Goal: Task Accomplishment & Management: Manage account settings

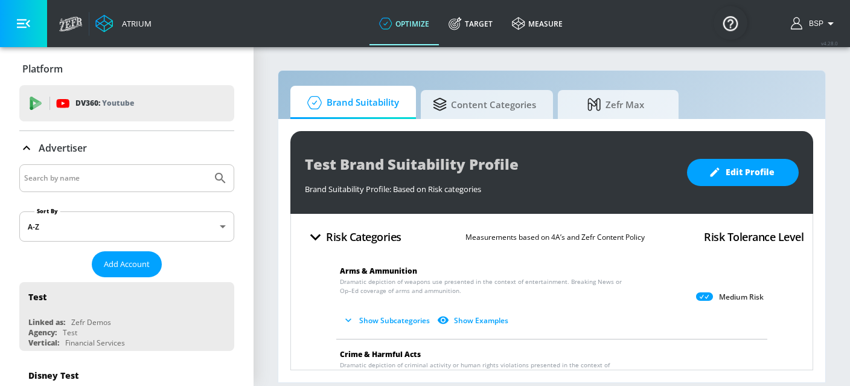
click at [109, 174] on input "Search by name" at bounding box center [115, 178] width 183 height 16
paste input "Publicis_Mars_AMEA_Mars Philippines Inc._Royal Canin_PH_Meta"
type input "Publicis_Mars_AMEA_Mars Philippines Inc._Royal Canin_PH_Meta"
click at [218, 177] on icon "Submit Search" at bounding box center [220, 178] width 14 height 14
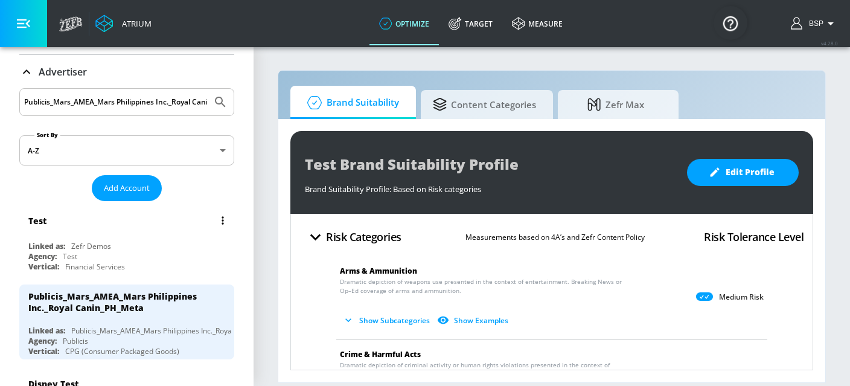
scroll to position [84, 0]
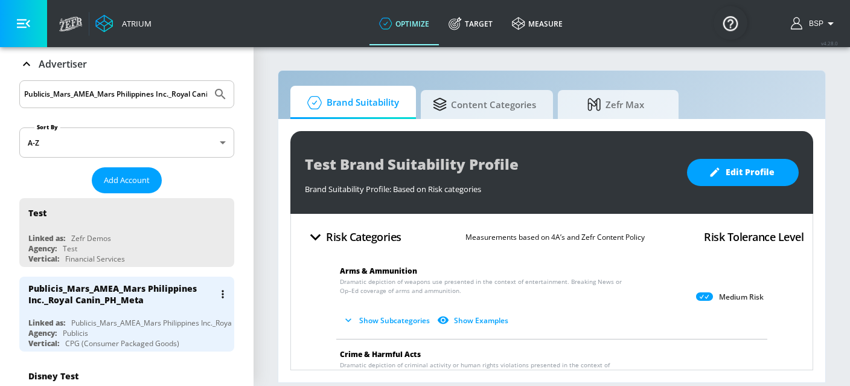
click at [156, 297] on div "Publicis_Mars_AMEA_Mars Philippines Inc._Royal Canin_PH_Meta" at bounding box center [121, 294] width 186 height 23
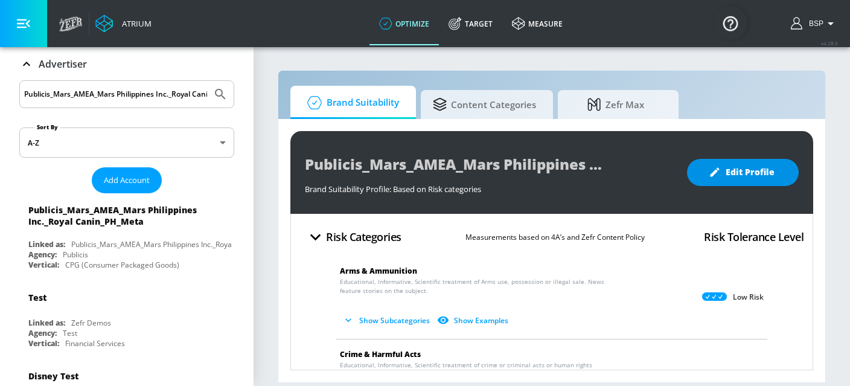
click at [729, 173] on span "Edit Profile" at bounding box center [742, 172] width 63 height 15
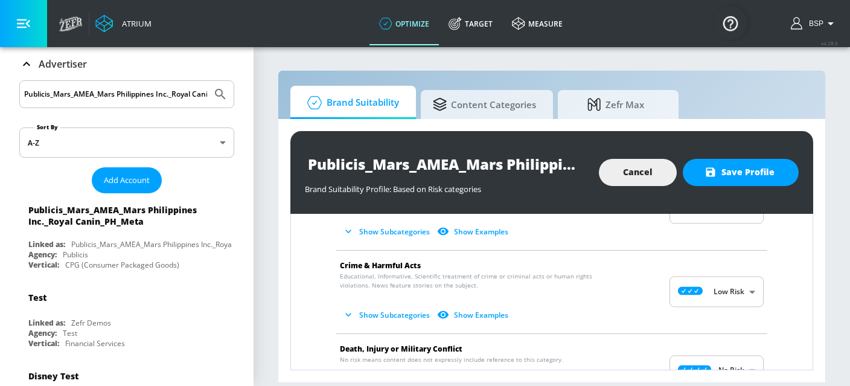
scroll to position [119, 0]
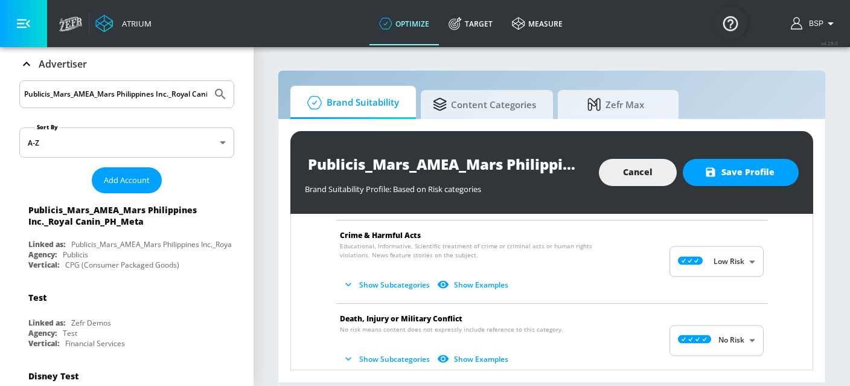
click at [345, 285] on icon "button" at bounding box center [348, 284] width 12 height 12
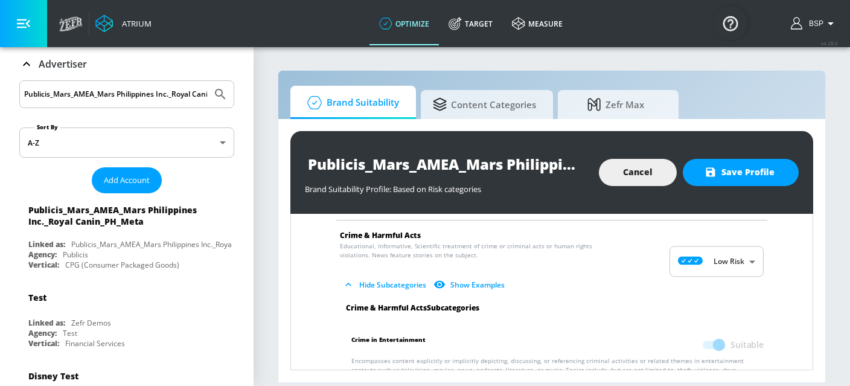
click at [345, 286] on icon "button" at bounding box center [348, 284] width 12 height 12
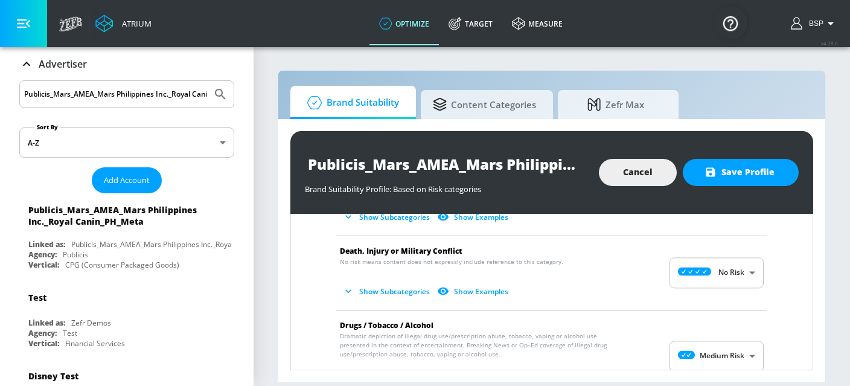
scroll to position [190, 0]
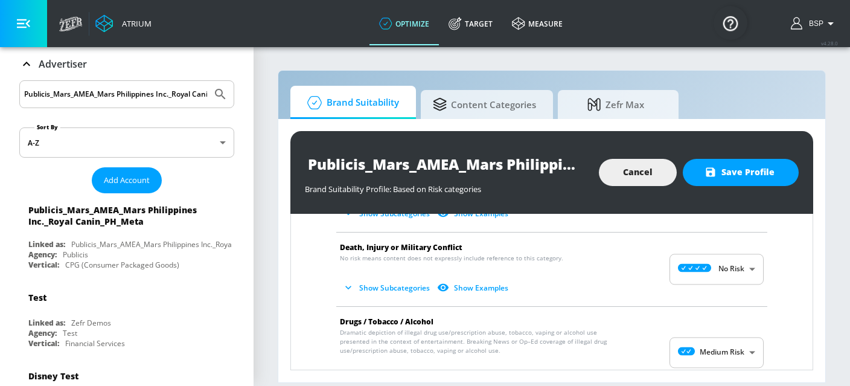
click at [348, 288] on icon "button" at bounding box center [348, 288] width 6 height 4
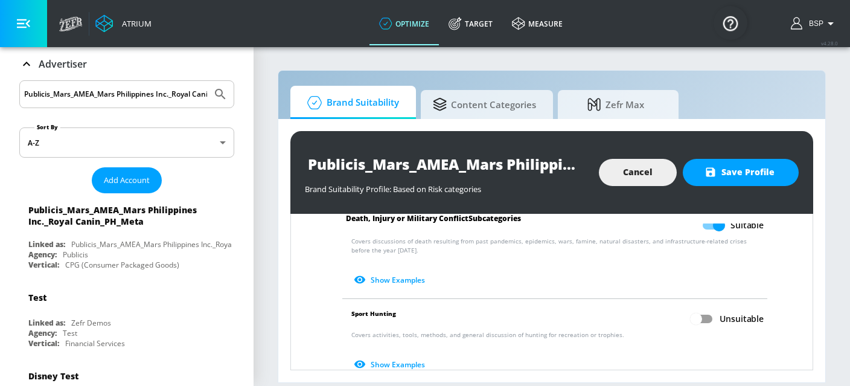
scroll to position [373, 0]
click at [693, 315] on input "Unsuitable" at bounding box center [696, 317] width 69 height 23
click at [723, 320] on input "Suitable" at bounding box center [719, 317] width 69 height 23
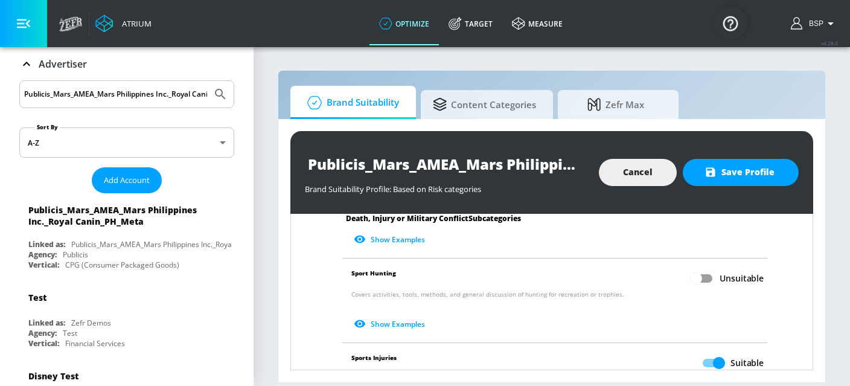
scroll to position [412, 0]
click at [702, 278] on input "Unsuitable" at bounding box center [696, 277] width 69 height 23
click at [719, 274] on input "Suitable" at bounding box center [719, 277] width 69 height 23
click at [692, 280] on input "Unsuitable" at bounding box center [696, 277] width 69 height 23
click at [717, 277] on input "Suitable" at bounding box center [719, 277] width 69 height 23
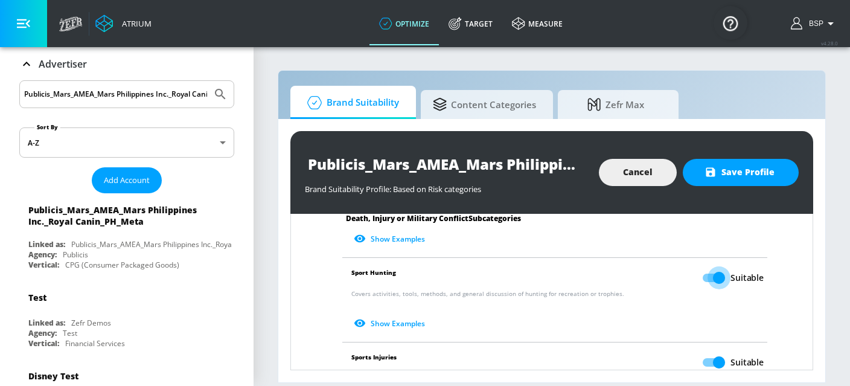
checkbox input "false"
click at [831, 25] on icon "button" at bounding box center [831, 23] width 14 height 14
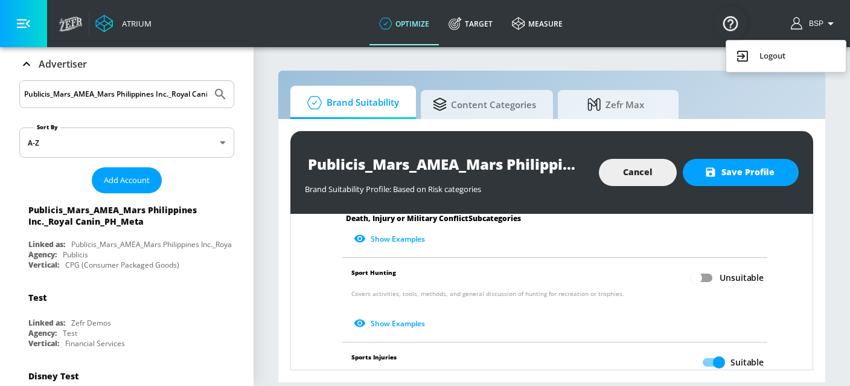
click at [837, 89] on div at bounding box center [425, 193] width 850 height 386
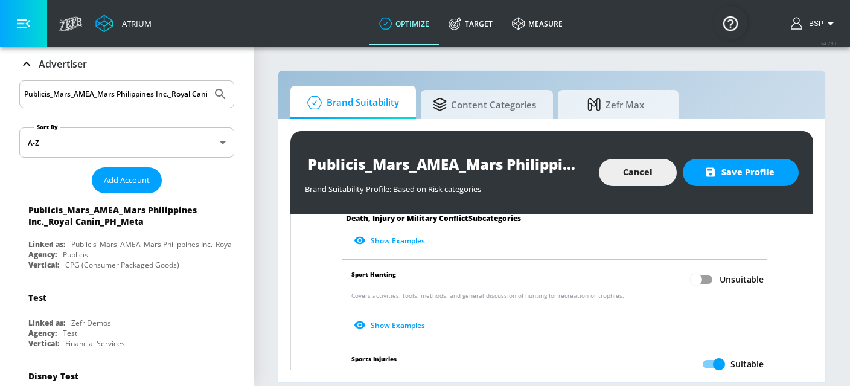
scroll to position [398, 0]
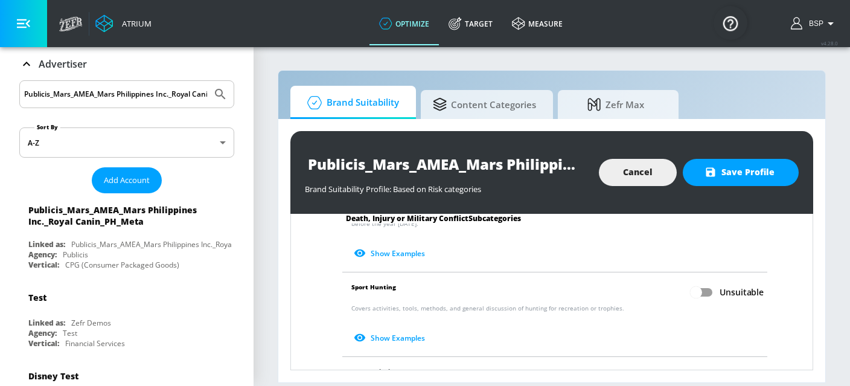
click at [699, 296] on input "Unsuitable" at bounding box center [696, 292] width 69 height 23
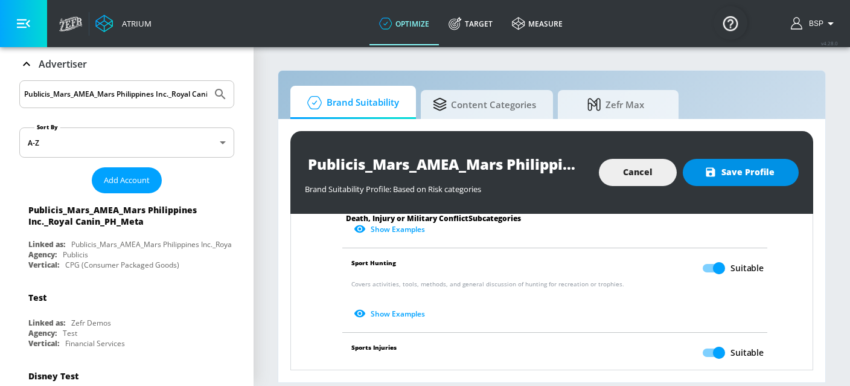
click at [745, 181] on button "Save Profile" at bounding box center [741, 172] width 116 height 27
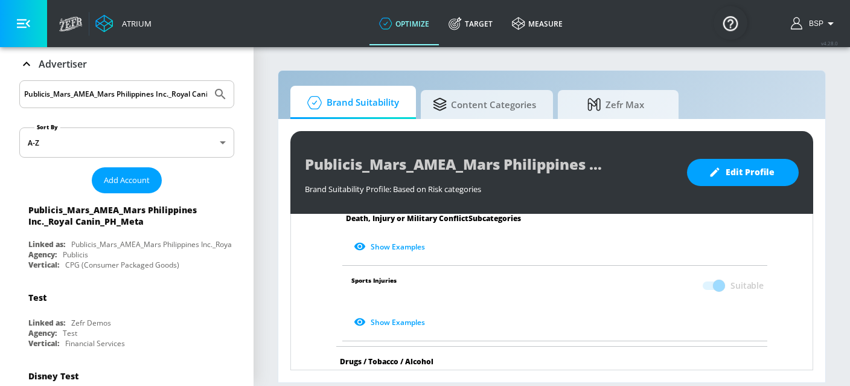
scroll to position [486, 0]
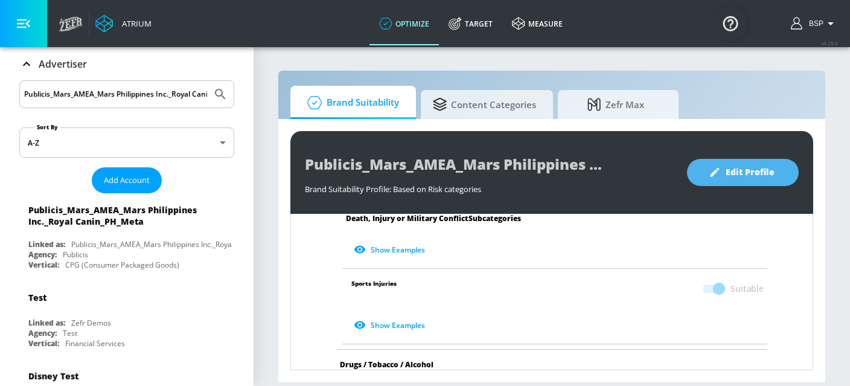
click at [755, 170] on span "Edit Profile" at bounding box center [742, 172] width 63 height 15
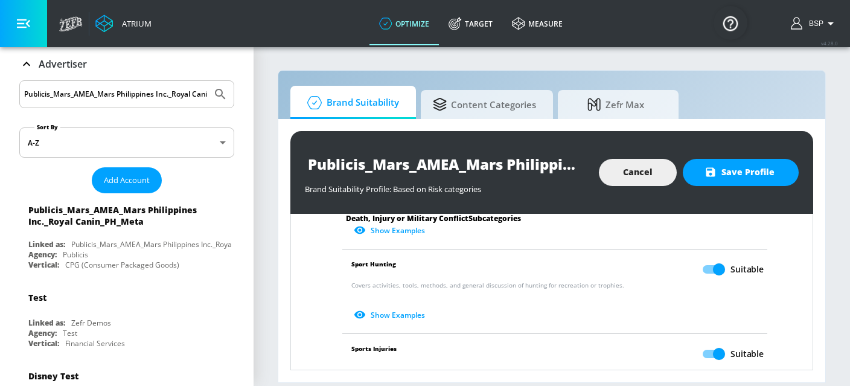
scroll to position [418, 0]
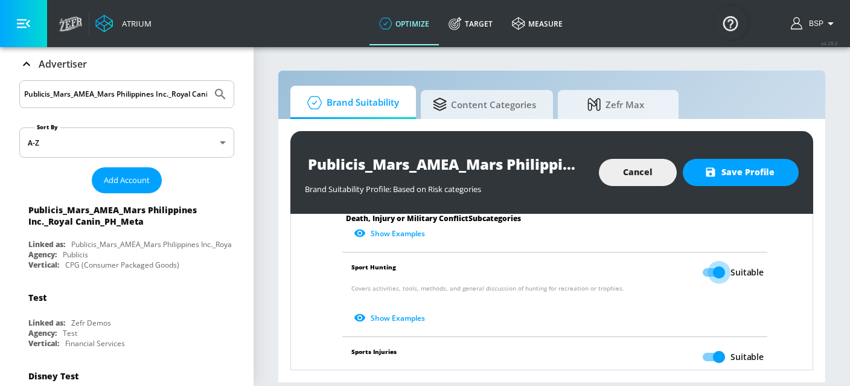
click at [719, 275] on input "Suitable" at bounding box center [719, 272] width 69 height 23
checkbox input "false"
click at [735, 175] on span "Save Profile" at bounding box center [741, 172] width 68 height 15
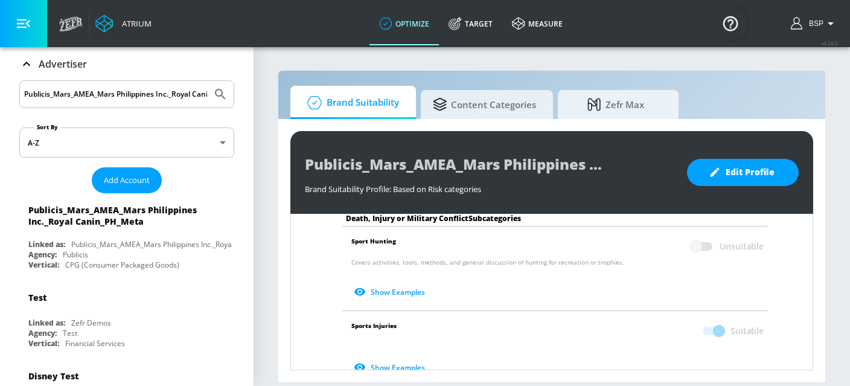
scroll to position [442, 0]
